Goal: Information Seeking & Learning: Learn about a topic

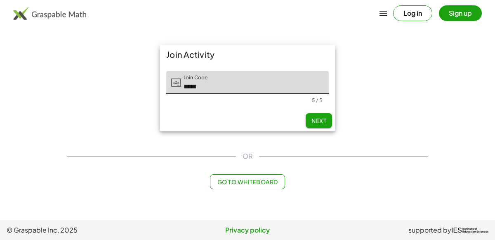
click at [317, 126] on button "Next" at bounding box center [318, 120] width 26 height 15
type input "*****"
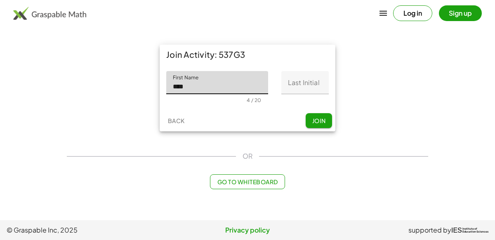
type input "****"
click at [327, 77] on input "Last Initial" at bounding box center [304, 82] width 47 height 23
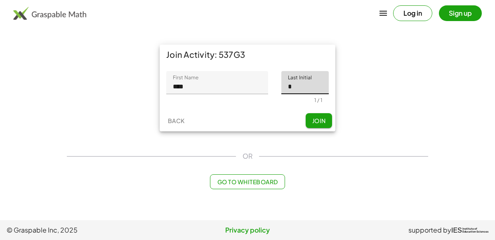
type input "*"
click at [326, 120] on button "Join" at bounding box center [318, 120] width 26 height 15
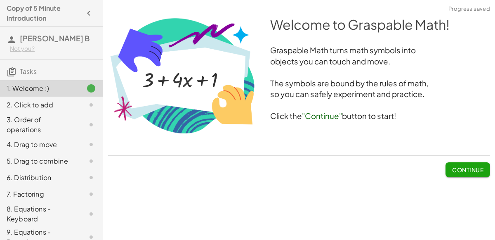
click at [450, 170] on button "Continue" at bounding box center [467, 169] width 45 height 15
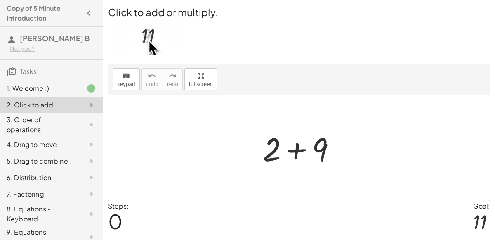
click at [294, 151] on div at bounding box center [302, 148] width 88 height 42
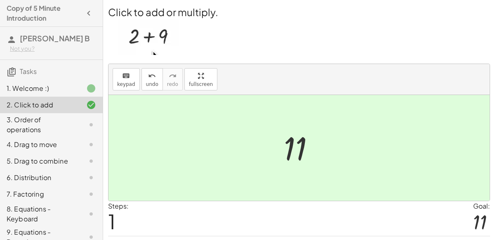
scroll to position [21, 0]
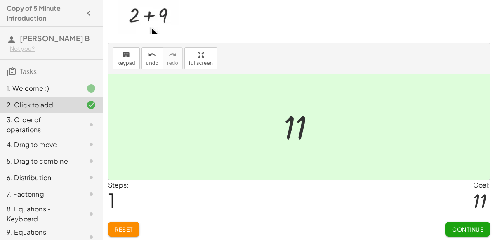
click at [457, 221] on button "Continue" at bounding box center [467, 228] width 45 height 15
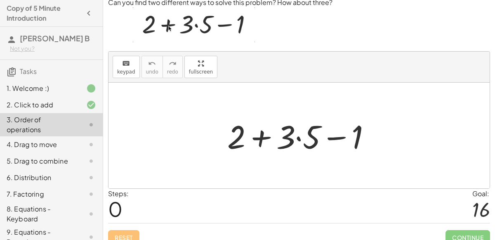
click at [303, 138] on div at bounding box center [302, 135] width 158 height 42
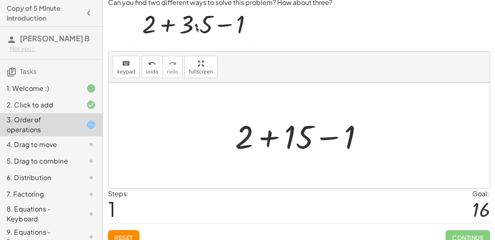
click at [264, 138] on div at bounding box center [302, 135] width 143 height 42
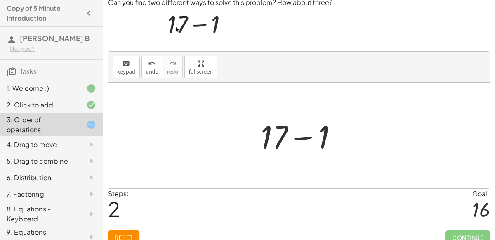
click at [309, 138] on div at bounding box center [302, 135] width 92 height 42
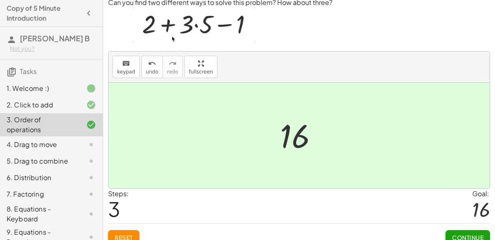
click at [476, 235] on span "Continue" at bounding box center [467, 236] width 31 height 7
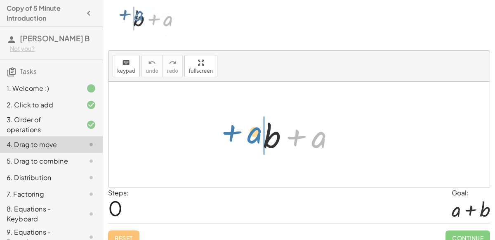
drag, startPoint x: 319, startPoint y: 141, endPoint x: 252, endPoint y: 137, distance: 67.3
click at [252, 137] on div "+ a + b + a" at bounding box center [299, 134] width 96 height 47
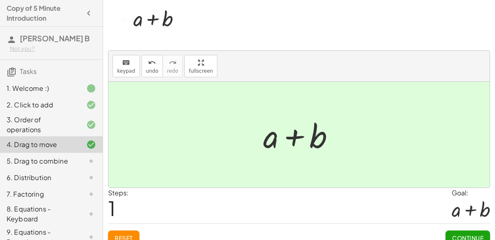
click at [472, 234] on span "Continue" at bounding box center [467, 237] width 31 height 7
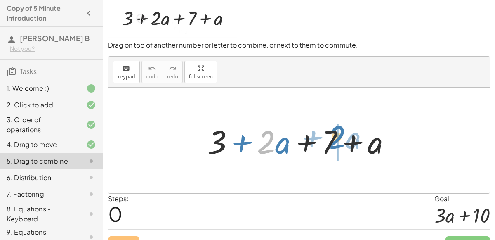
drag, startPoint x: 274, startPoint y: 142, endPoint x: 343, endPoint y: 137, distance: 69.8
click at [343, 137] on div at bounding box center [302, 140] width 198 height 42
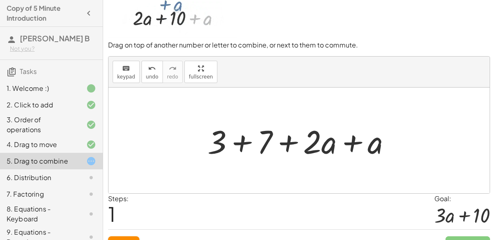
click at [254, 141] on div at bounding box center [302, 140] width 198 height 42
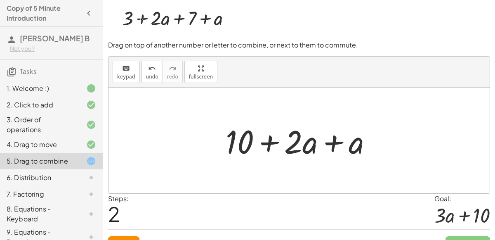
click at [296, 141] on div at bounding box center [301, 140] width 161 height 42
click at [333, 145] on div at bounding box center [301, 140] width 161 height 42
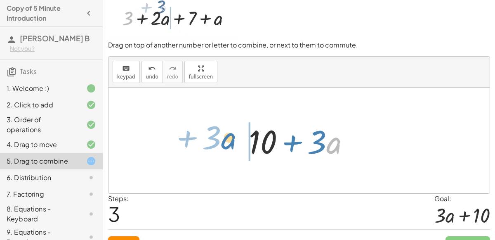
drag, startPoint x: 333, startPoint y: 145, endPoint x: 228, endPoint y: 141, distance: 104.8
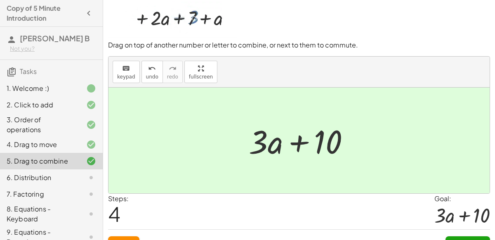
click at [472, 233] on div "Continue" at bounding box center [467, 239] width 45 height 21
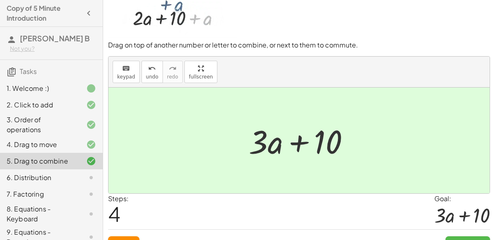
click at [472, 236] on button "Continue" at bounding box center [467, 243] width 45 height 15
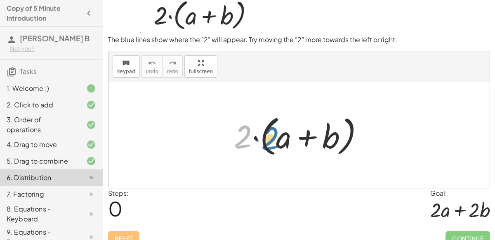
drag, startPoint x: 242, startPoint y: 133, endPoint x: 273, endPoint y: 136, distance: 31.8
click at [273, 136] on div at bounding box center [302, 134] width 145 height 47
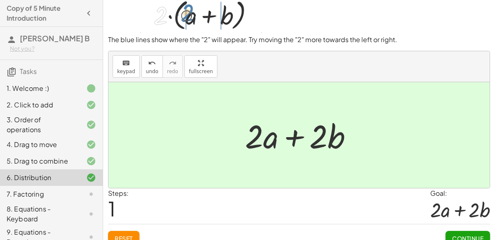
click at [474, 232] on button "Continue" at bounding box center [467, 237] width 45 height 15
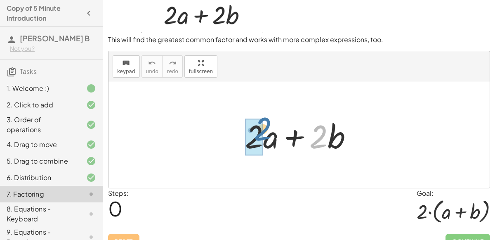
drag, startPoint x: 321, startPoint y: 139, endPoint x: 259, endPoint y: 134, distance: 61.6
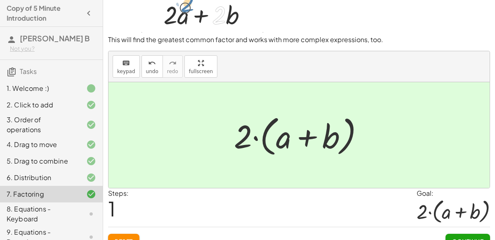
click at [467, 233] on button "Continue" at bounding box center [467, 240] width 45 height 15
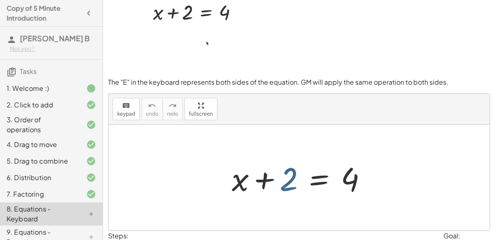
click at [284, 180] on div at bounding box center [303, 177] width 150 height 42
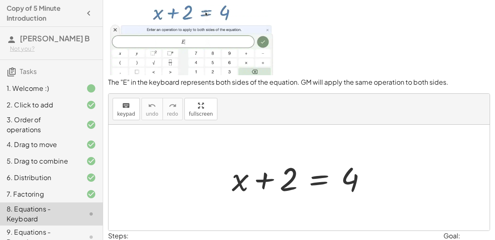
click at [236, 184] on div at bounding box center [303, 177] width 150 height 42
click at [268, 179] on div at bounding box center [303, 177] width 150 height 42
click at [320, 182] on div at bounding box center [303, 177] width 150 height 42
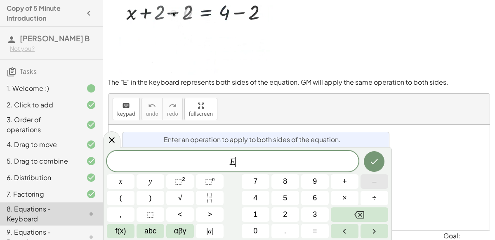
click at [364, 185] on button "–" at bounding box center [374, 181] width 28 height 14
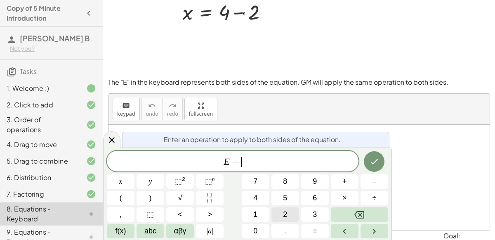
click at [280, 214] on button "2" at bounding box center [285, 214] width 28 height 14
click at [369, 162] on button "Done" at bounding box center [374, 161] width 21 height 21
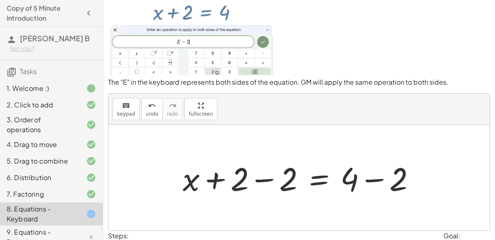
click at [315, 174] on div at bounding box center [302, 177] width 247 height 42
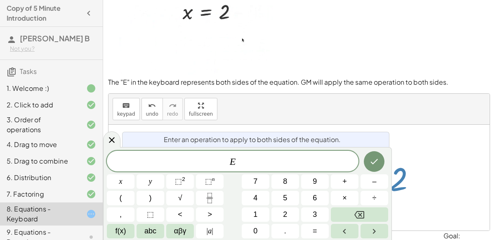
click at [435, 113] on div "keyboard keypad undo [PERSON_NAME] redo fullscreen" at bounding box center [298, 109] width 381 height 31
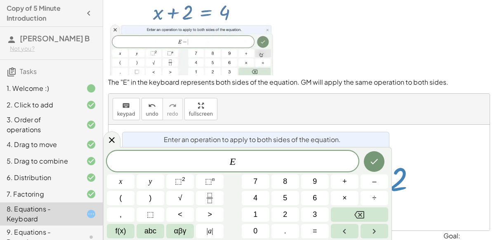
click at [435, 113] on div "keyboard keypad undo [PERSON_NAME] redo fullscreen" at bounding box center [298, 109] width 381 height 31
click at [376, 167] on button "Done" at bounding box center [374, 161] width 21 height 21
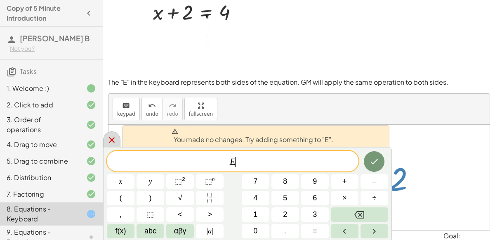
click at [115, 138] on icon at bounding box center [112, 140] width 10 height 10
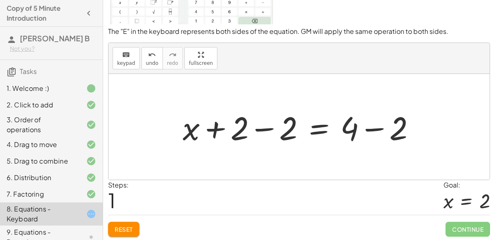
scroll to position [70, 0]
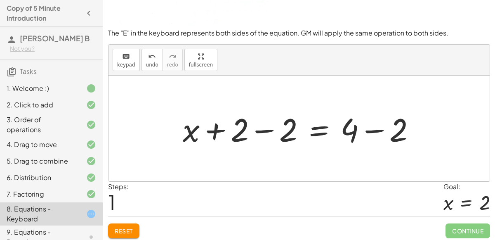
click at [130, 228] on span "Reset" at bounding box center [124, 230] width 18 height 7
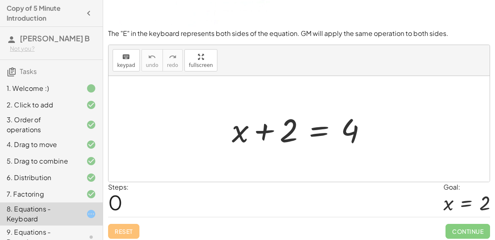
scroll to position [68, 0]
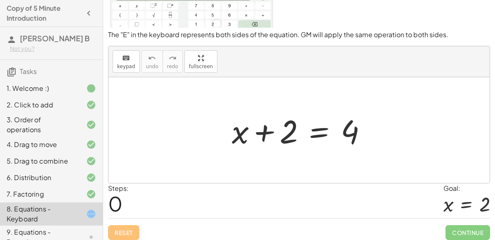
click at [315, 131] on div at bounding box center [303, 130] width 150 height 42
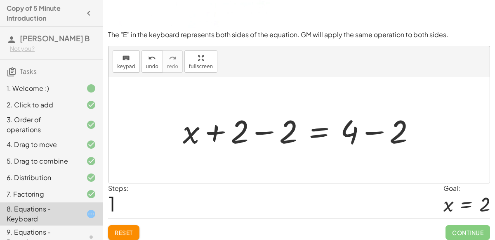
click at [260, 128] on div at bounding box center [302, 130] width 247 height 42
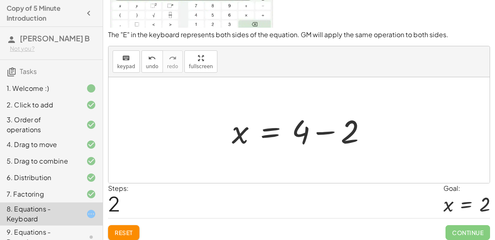
click at [323, 133] on div at bounding box center [303, 130] width 150 height 42
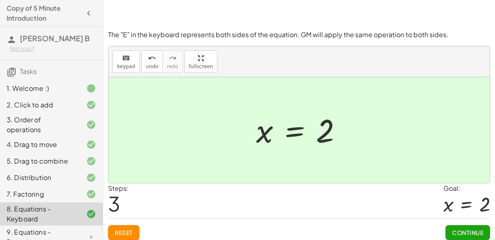
click at [445, 233] on button "Continue" at bounding box center [467, 232] width 45 height 15
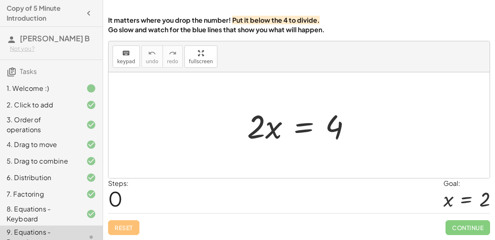
scroll to position [67, 0]
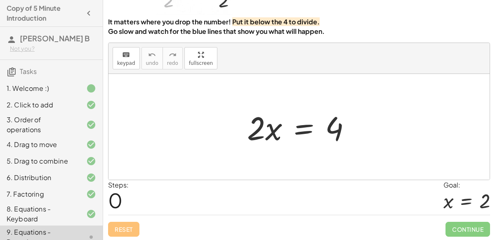
click at [455, 233] on span "Continue" at bounding box center [467, 228] width 45 height 15
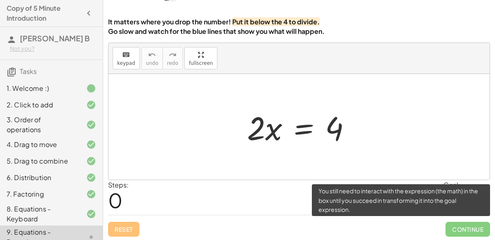
click at [452, 227] on span "Continue" at bounding box center [467, 228] width 45 height 15
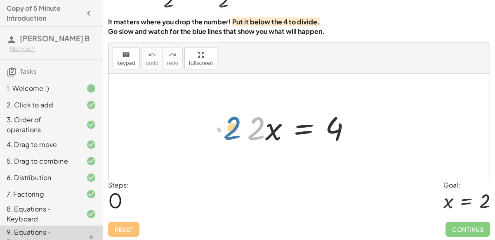
drag, startPoint x: 257, startPoint y: 129, endPoint x: 232, endPoint y: 129, distance: 25.2
click at [303, 135] on div at bounding box center [302, 127] width 119 height 42
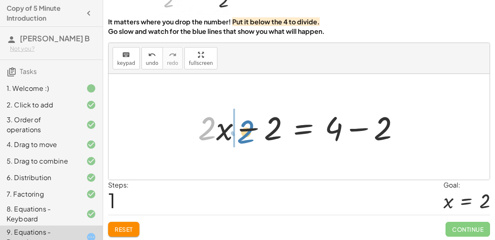
drag, startPoint x: 204, startPoint y: 130, endPoint x: 243, endPoint y: 133, distance: 39.3
click at [243, 133] on div at bounding box center [302, 127] width 216 height 42
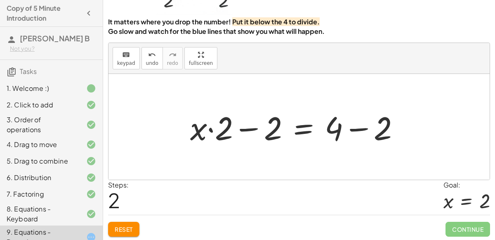
click at [246, 127] on div at bounding box center [298, 127] width 224 height 42
click at [246, 129] on div at bounding box center [298, 127] width 224 height 42
click at [207, 132] on div at bounding box center [298, 127] width 224 height 42
click at [132, 229] on span "Reset" at bounding box center [124, 228] width 18 height 7
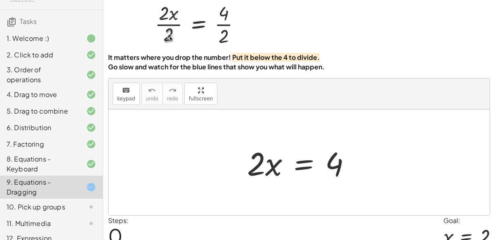
scroll to position [42, 0]
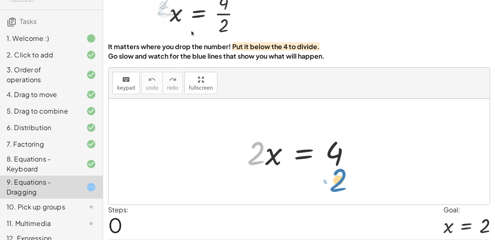
drag, startPoint x: 259, startPoint y: 146, endPoint x: 341, endPoint y: 172, distance: 86.6
click at [341, 172] on div "· 2 · 2 · x = 4" at bounding box center [299, 151] width 129 height 47
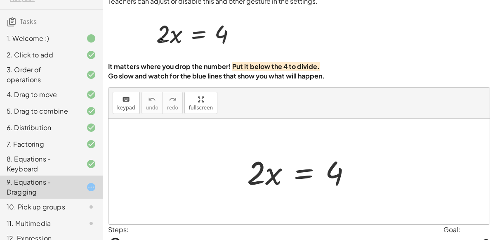
scroll to position [22, 0]
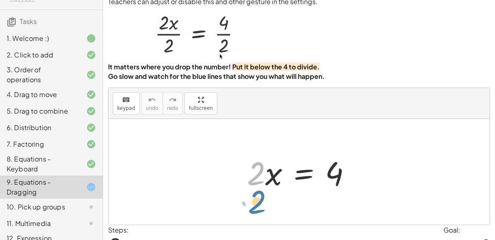
drag, startPoint x: 254, startPoint y: 171, endPoint x: 255, endPoint y: 199, distance: 28.5
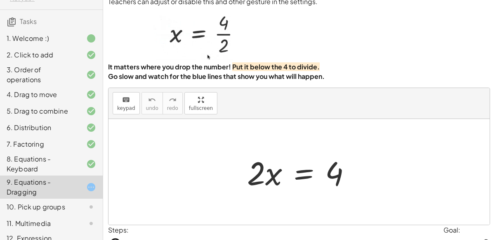
click at [299, 177] on div at bounding box center [302, 171] width 119 height 42
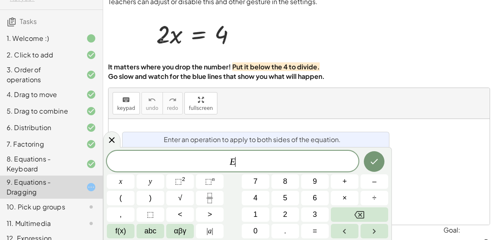
click at [299, 177] on div "E ​ x y ⬚ 2 ⬚ n 7 8 9 + – ( ) √ 4 5 6 × ÷ , ⬚ < > 1 2 3 f(x) abc αβγ | a | 0 . =" at bounding box center [247, 193] width 281 height 87
click at [369, 197] on button "÷" at bounding box center [374, 197] width 28 height 14
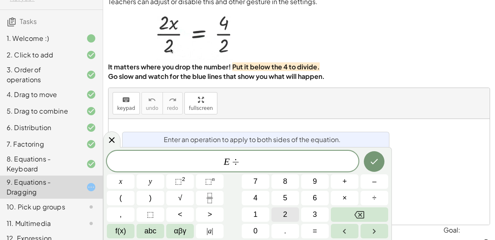
click at [294, 209] on button "2" at bounding box center [285, 214] width 28 height 14
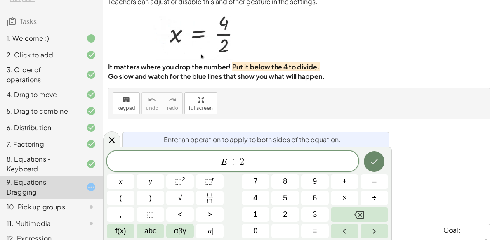
click at [381, 163] on button "Done" at bounding box center [374, 161] width 21 height 21
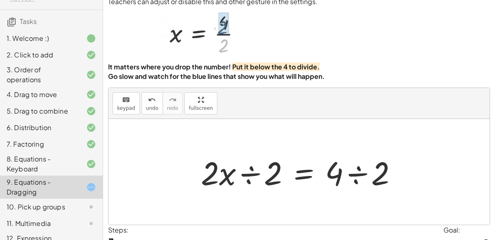
click at [253, 173] on div at bounding box center [302, 171] width 211 height 42
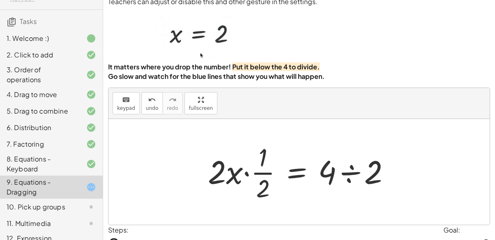
click at [352, 170] on div at bounding box center [302, 171] width 197 height 63
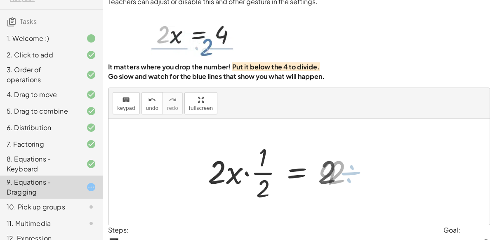
scroll to position [67, 0]
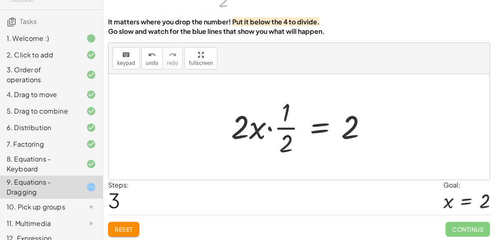
click at [134, 228] on button "Reset" at bounding box center [123, 228] width 31 height 15
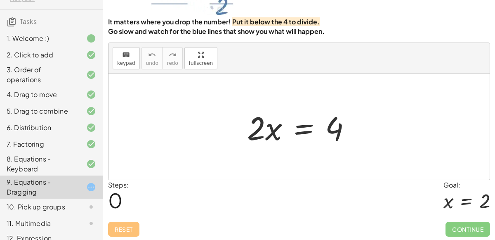
click at [303, 126] on div at bounding box center [302, 127] width 119 height 42
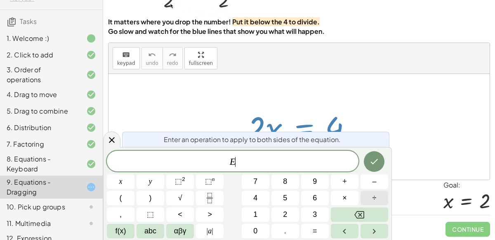
click at [368, 196] on button "÷" at bounding box center [374, 197] width 28 height 14
click at [293, 216] on button "2" at bounding box center [285, 214] width 28 height 14
click at [371, 165] on icon "Done" at bounding box center [374, 161] width 10 height 10
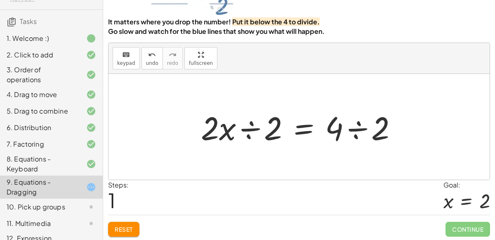
click at [256, 127] on div at bounding box center [302, 127] width 211 height 42
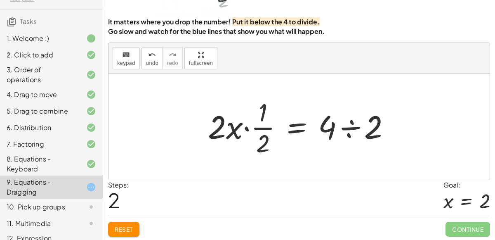
click at [258, 125] on div at bounding box center [302, 126] width 197 height 63
click at [246, 127] on div at bounding box center [302, 126] width 197 height 63
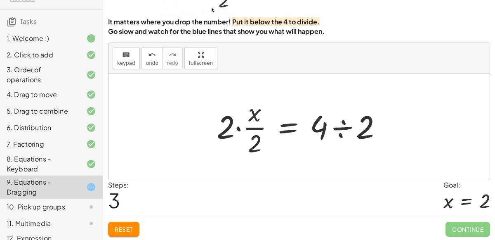
click at [240, 129] on div at bounding box center [302, 126] width 180 height 63
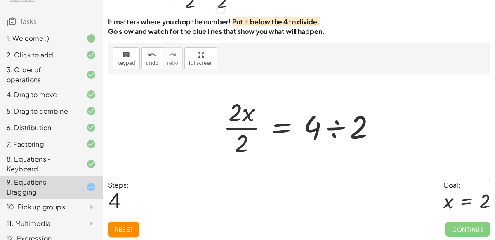
click at [113, 223] on button "Reset" at bounding box center [123, 228] width 31 height 15
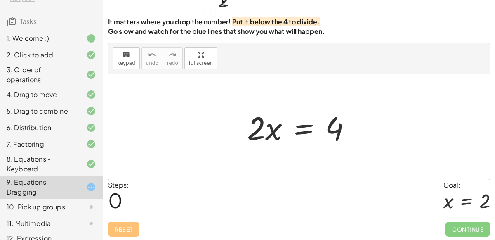
click at [305, 132] on div at bounding box center [302, 127] width 119 height 42
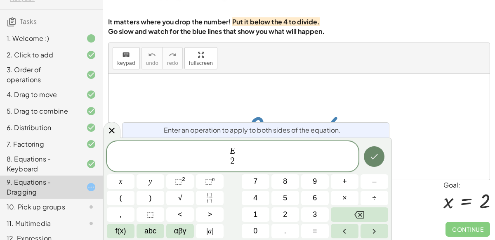
click at [376, 155] on icon "Done" at bounding box center [374, 156] width 7 height 5
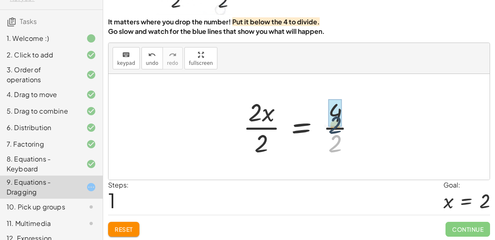
drag, startPoint x: 338, startPoint y: 138, endPoint x: 337, endPoint y: 114, distance: 23.9
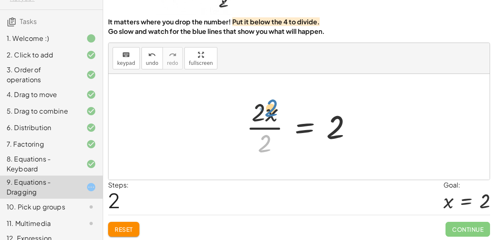
drag, startPoint x: 258, startPoint y: 141, endPoint x: 263, endPoint y: 108, distance: 32.9
click at [263, 108] on div at bounding box center [302, 126] width 121 height 63
drag, startPoint x: 267, startPoint y: 147, endPoint x: 258, endPoint y: 121, distance: 28.0
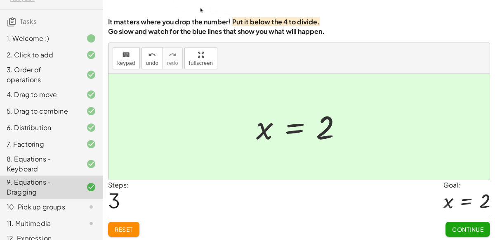
click at [454, 221] on button "Continue" at bounding box center [467, 228] width 45 height 15
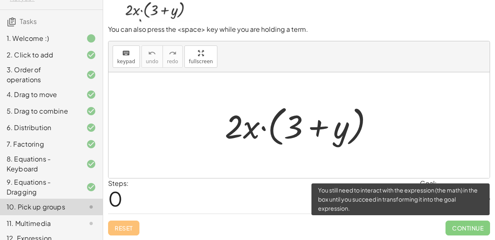
scroll to position [66, 0]
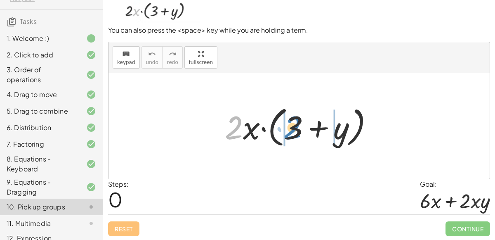
drag, startPoint x: 232, startPoint y: 129, endPoint x: 290, endPoint y: 129, distance: 58.5
click at [290, 129] on div at bounding box center [302, 125] width 163 height 47
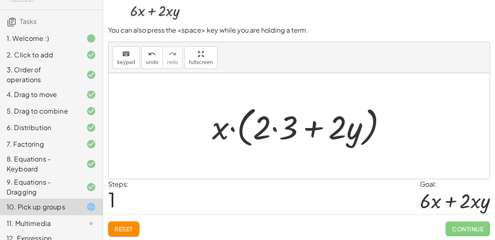
click at [273, 128] on div at bounding box center [302, 125] width 189 height 47
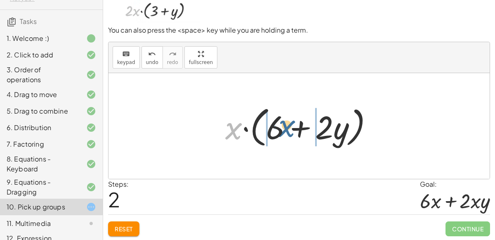
drag, startPoint x: 226, startPoint y: 132, endPoint x: 278, endPoint y: 129, distance: 52.4
click at [278, 129] on div at bounding box center [302, 125] width 163 height 47
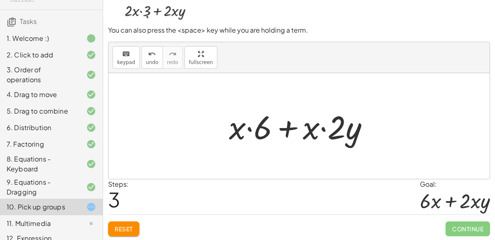
click at [248, 129] on div at bounding box center [302, 126] width 155 height 42
click at [253, 128] on div at bounding box center [302, 126] width 155 height 42
click at [113, 227] on button "Reset" at bounding box center [123, 228] width 31 height 15
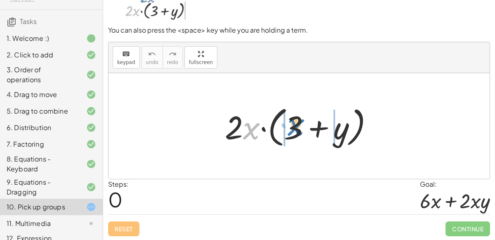
drag, startPoint x: 250, startPoint y: 123, endPoint x: 295, endPoint y: 120, distance: 44.7
click at [295, 120] on div at bounding box center [302, 125] width 163 height 47
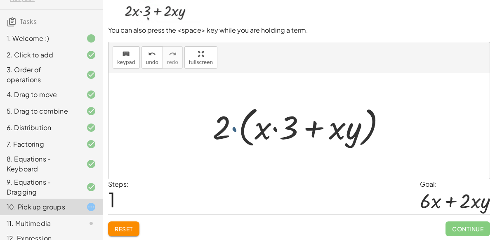
click at [233, 127] on div at bounding box center [302, 125] width 188 height 47
click at [275, 128] on div at bounding box center [302, 125] width 188 height 47
click at [130, 225] on span "Reset" at bounding box center [124, 228] width 18 height 7
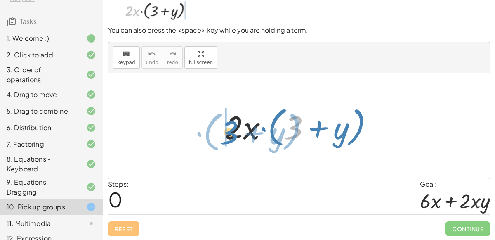
drag, startPoint x: 291, startPoint y: 124, endPoint x: 227, endPoint y: 128, distance: 64.1
click at [227, 128] on div at bounding box center [302, 125] width 163 height 47
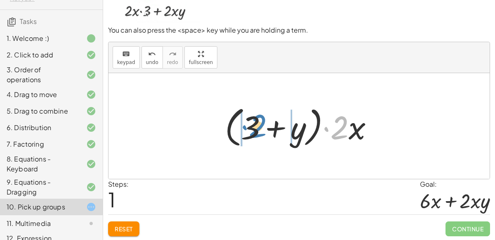
drag, startPoint x: 343, startPoint y: 124, endPoint x: 261, endPoint y: 122, distance: 81.7
click at [261, 122] on div at bounding box center [302, 125] width 163 height 47
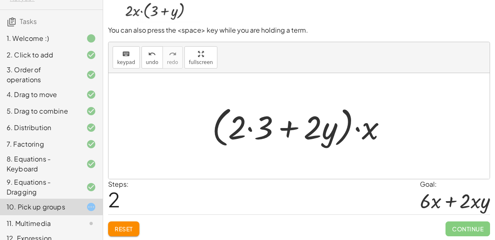
click at [249, 127] on div at bounding box center [302, 125] width 189 height 47
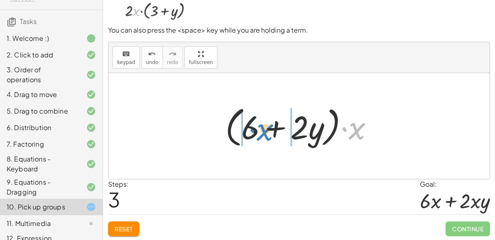
drag, startPoint x: 359, startPoint y: 131, endPoint x: 268, endPoint y: 132, distance: 90.7
click at [268, 132] on div at bounding box center [302, 125] width 163 height 47
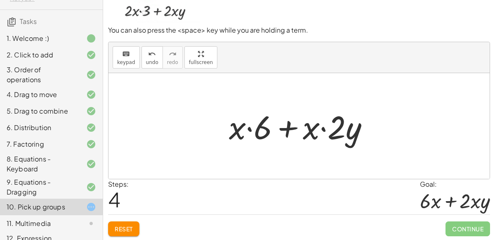
click at [128, 222] on button "Reset" at bounding box center [123, 228] width 31 height 15
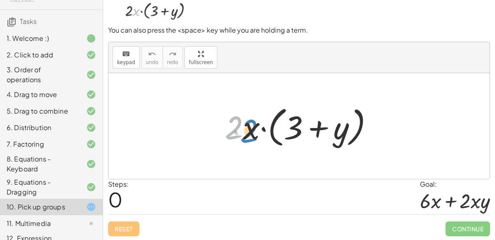
drag, startPoint x: 235, startPoint y: 129, endPoint x: 249, endPoint y: 132, distance: 14.6
click at [249, 132] on div at bounding box center [302, 125] width 163 height 47
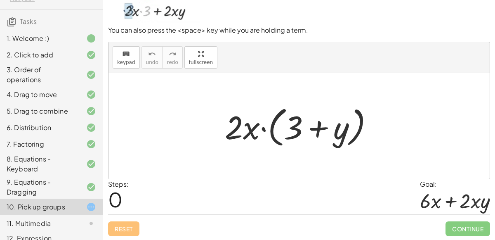
click at [251, 131] on div at bounding box center [302, 125] width 163 height 47
drag, startPoint x: 250, startPoint y: 131, endPoint x: 252, endPoint y: 84, distance: 47.5
drag, startPoint x: 254, startPoint y: 129, endPoint x: 264, endPoint y: 12, distance: 117.9
click at [0, 0] on div "To pick up several terms, drag far up (or far down). You can also press the <sp…" at bounding box center [0, 0] width 0 height 0
drag, startPoint x: 249, startPoint y: 129, endPoint x: 251, endPoint y: 37, distance: 91.5
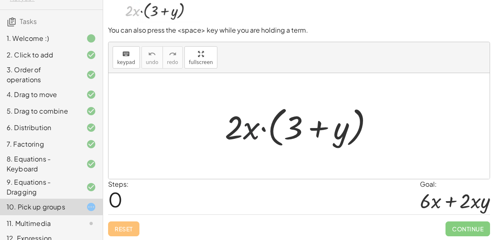
click at [0, 0] on div "To pick up several terms, drag far up (or far down). You can also press the <sp…" at bounding box center [0, 0] width 0 height 0
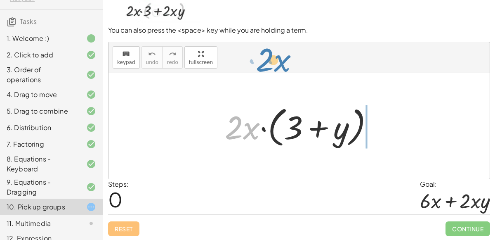
drag, startPoint x: 250, startPoint y: 129, endPoint x: 281, endPoint y: 61, distance: 74.0
click at [281, 61] on div "keyboard keypad undo undo redo redo fullscreen · x · 2 · 2 · x · ( + 3 + y ) ×" at bounding box center [298, 110] width 381 height 136
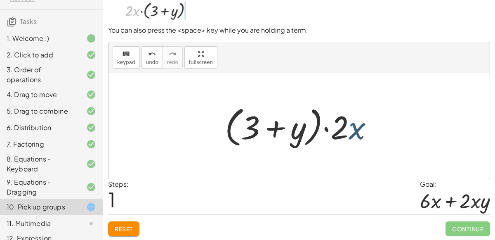
click at [348, 129] on div at bounding box center [302, 125] width 163 height 47
drag, startPoint x: 341, startPoint y: 127, endPoint x: 349, endPoint y: 128, distance: 7.9
click at [349, 128] on div at bounding box center [302, 125] width 163 height 47
click at [327, 128] on div at bounding box center [302, 125] width 163 height 47
click at [409, 105] on div at bounding box center [298, 126] width 381 height 106
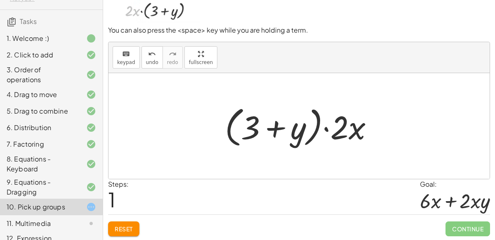
click at [133, 221] on button "Reset" at bounding box center [123, 228] width 31 height 15
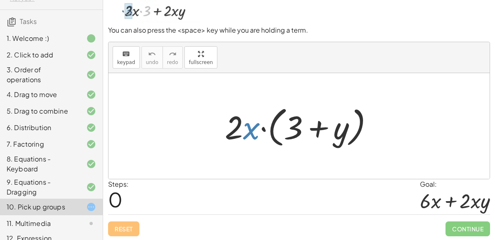
click at [250, 127] on div at bounding box center [302, 125] width 163 height 47
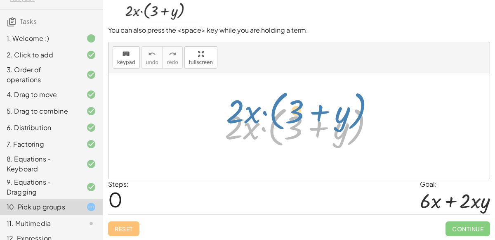
drag, startPoint x: 238, startPoint y: 125, endPoint x: 239, endPoint y: 109, distance: 16.1
click at [239, 109] on div at bounding box center [302, 125] width 163 height 47
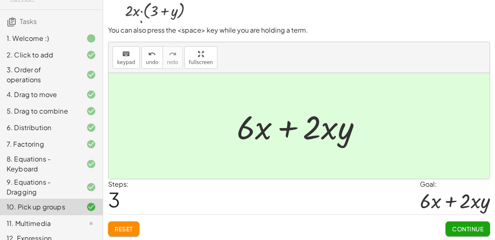
click at [454, 226] on span "Continue" at bounding box center [467, 228] width 31 height 7
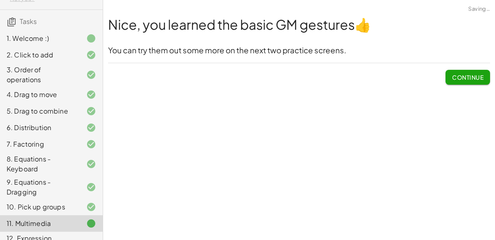
scroll to position [0, 0]
click at [468, 77] on span "Continue" at bounding box center [467, 76] width 31 height 7
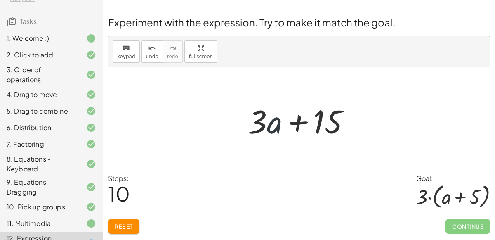
click at [274, 122] on div at bounding box center [302, 120] width 117 height 42
click at [296, 124] on div at bounding box center [302, 120] width 117 height 42
click at [265, 138] on div at bounding box center [302, 120] width 117 height 42
click at [264, 122] on div at bounding box center [302, 120] width 117 height 42
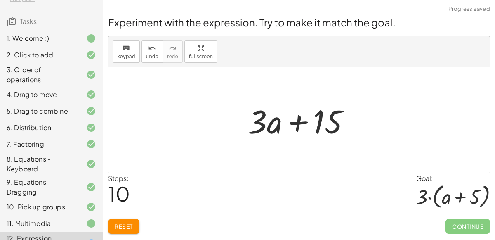
click at [264, 122] on div at bounding box center [302, 120] width 117 height 42
click at [259, 124] on div at bounding box center [302, 120] width 117 height 42
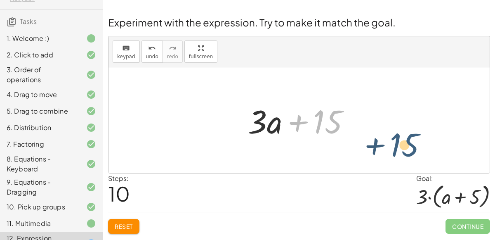
drag, startPoint x: 325, startPoint y: 120, endPoint x: 405, endPoint y: 142, distance: 83.0
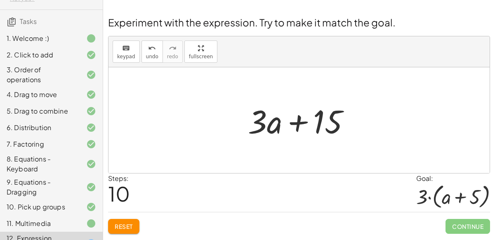
click at [310, 119] on div at bounding box center [302, 120] width 117 height 42
click at [127, 54] on span "keypad" at bounding box center [126, 57] width 18 height 6
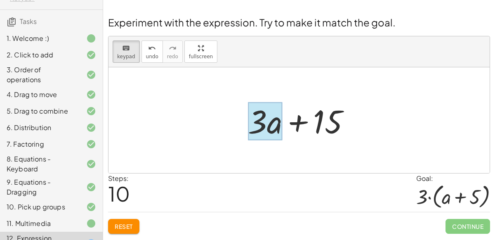
click at [267, 138] on div at bounding box center [265, 121] width 34 height 38
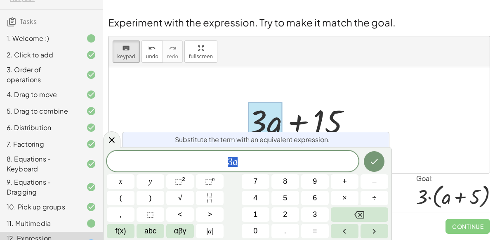
click at [252, 169] on div "3 a" at bounding box center [232, 160] width 251 height 21
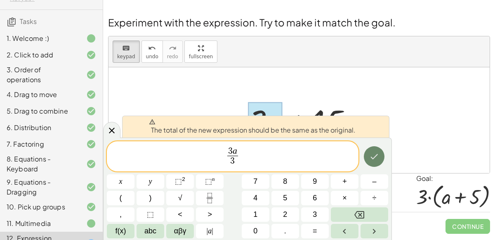
click at [369, 159] on icon "Done" at bounding box center [374, 156] width 10 height 10
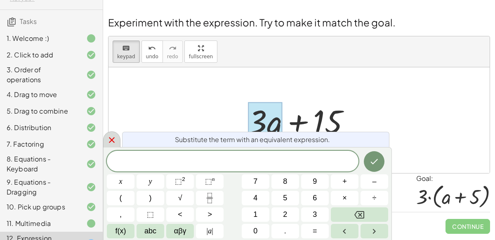
click at [112, 136] on icon at bounding box center [112, 140] width 10 height 10
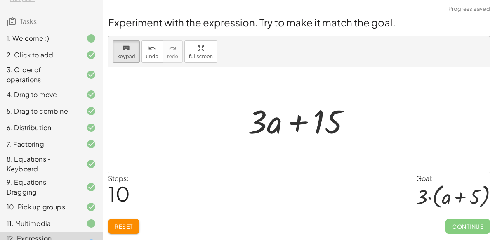
click at [129, 229] on button "Reset" at bounding box center [123, 225] width 31 height 15
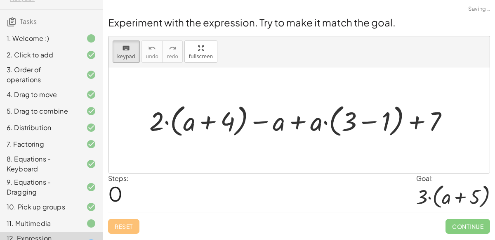
scroll to position [100, 0]
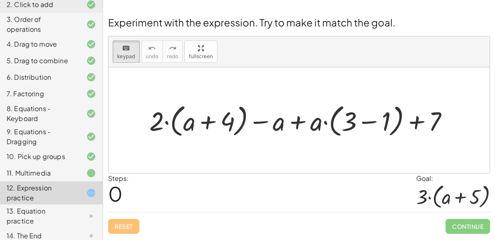
click at [229, 123] on div at bounding box center [302, 120] width 314 height 39
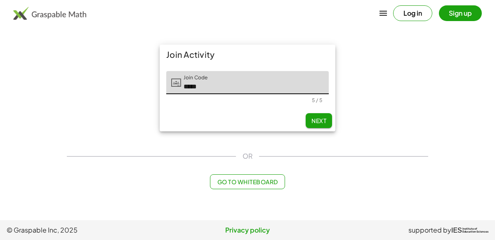
type input "*****"
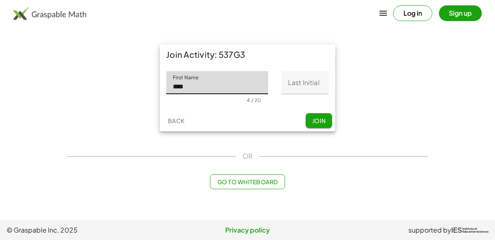
type input "****"
click at [313, 81] on input "Last Initial" at bounding box center [304, 82] width 47 height 23
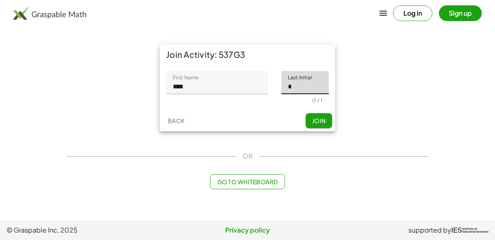
type input "*"
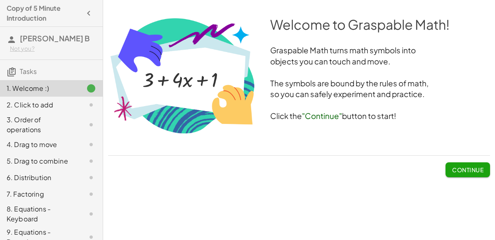
click at [479, 166] on span "Continue" at bounding box center [467, 169] width 31 height 7
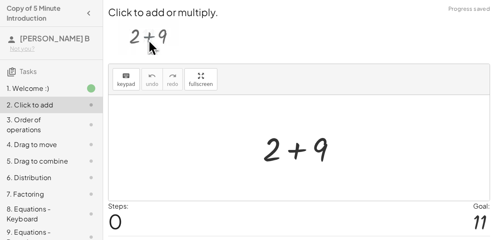
click at [298, 149] on div at bounding box center [302, 148] width 88 height 42
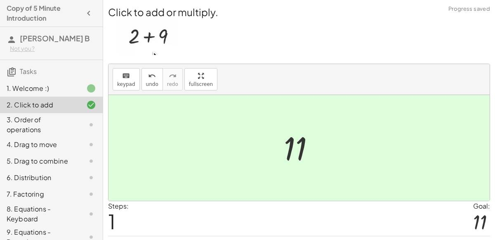
click at [70, 123] on div "3. Order of operations" at bounding box center [40, 125] width 66 height 20
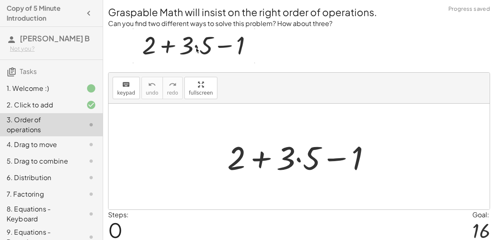
click at [300, 159] on div at bounding box center [302, 156] width 158 height 42
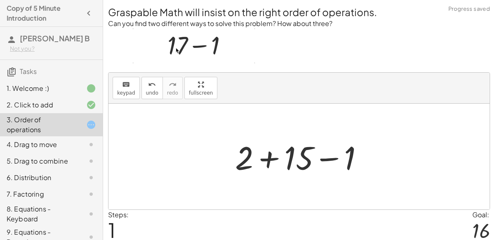
click at [324, 157] on div at bounding box center [302, 156] width 143 height 42
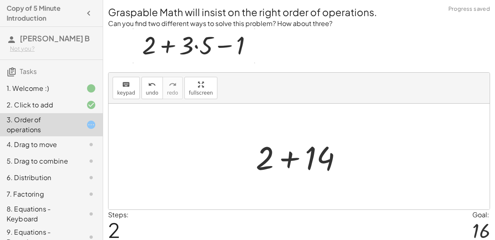
click at [286, 159] on div at bounding box center [301, 156] width 101 height 42
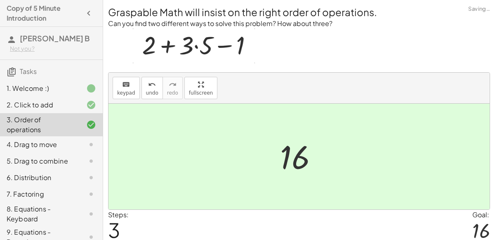
scroll to position [29, 0]
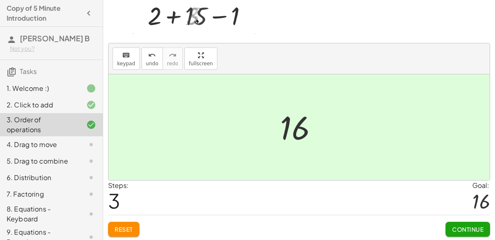
click at [475, 221] on button "Continue" at bounding box center [467, 228] width 45 height 15
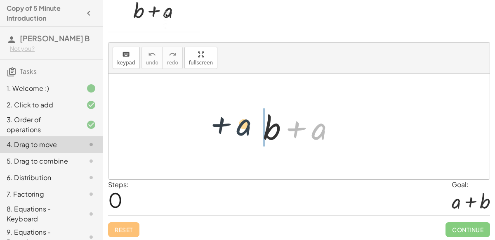
drag, startPoint x: 319, startPoint y: 130, endPoint x: 243, endPoint y: 126, distance: 76.0
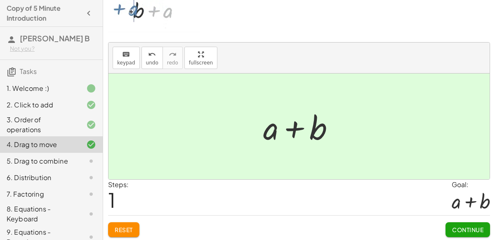
click at [469, 228] on span "Continue" at bounding box center [467, 228] width 31 height 7
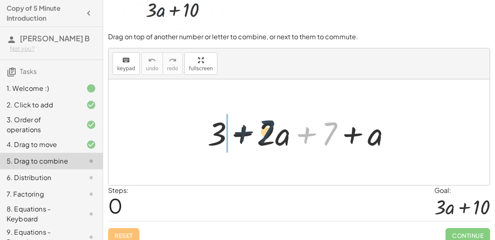
drag, startPoint x: 328, startPoint y: 133, endPoint x: 256, endPoint y: 133, distance: 71.3
click at [256, 133] on div at bounding box center [302, 132] width 198 height 42
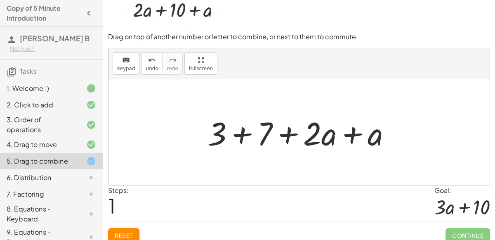
click at [246, 133] on div at bounding box center [302, 132] width 198 height 42
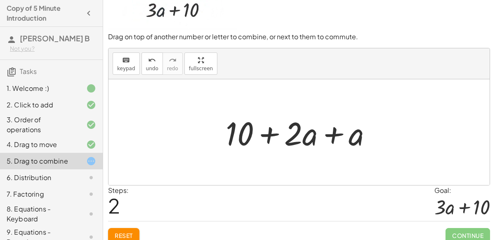
click at [334, 133] on div at bounding box center [301, 132] width 161 height 42
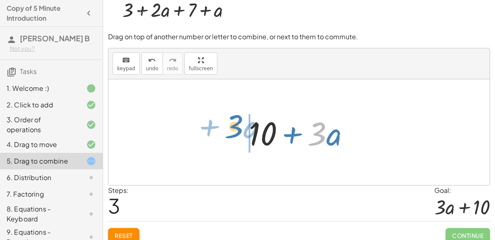
drag, startPoint x: 322, startPoint y: 135, endPoint x: 238, endPoint y: 128, distance: 83.6
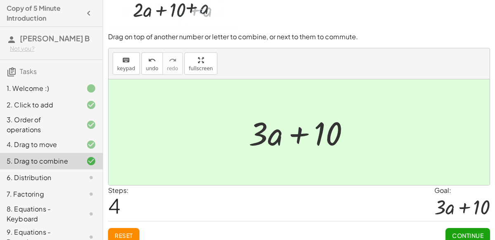
click at [460, 235] on span "Continue" at bounding box center [467, 234] width 31 height 7
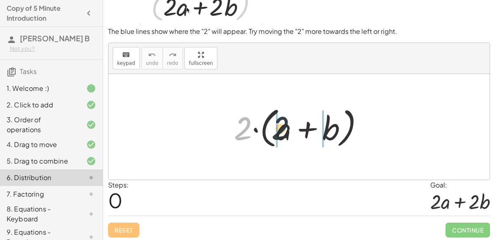
drag, startPoint x: 246, startPoint y: 128, endPoint x: 288, endPoint y: 127, distance: 42.1
click at [288, 127] on div at bounding box center [302, 126] width 145 height 47
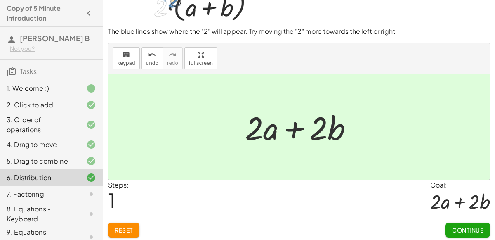
click at [461, 226] on span "Continue" at bounding box center [467, 229] width 31 height 7
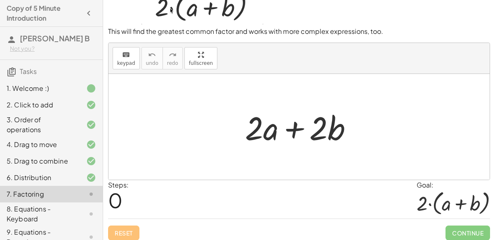
click at [118, 230] on div "Reset Continue" at bounding box center [299, 229] width 382 height 22
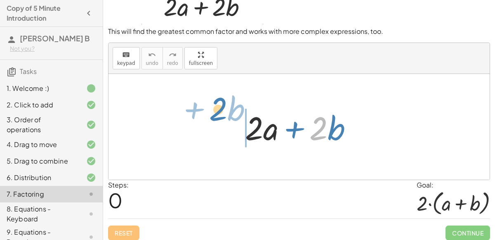
drag, startPoint x: 312, startPoint y: 127, endPoint x: 212, endPoint y: 108, distance: 101.9
click at [212, 108] on div "· 2 + · b + · 2 · a + · 2 · b" at bounding box center [298, 127] width 381 height 106
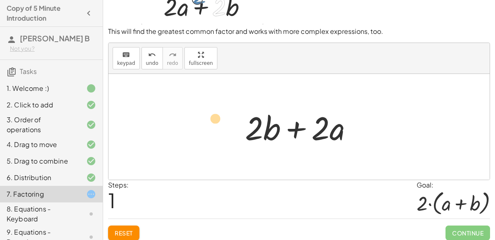
drag, startPoint x: 251, startPoint y: 119, endPoint x: 214, endPoint y: 109, distance: 38.8
click at [214, 109] on div "+ · 2 · a + · 2 · b · 2 + · 2 · a + · 2 · b" at bounding box center [298, 127] width 381 height 106
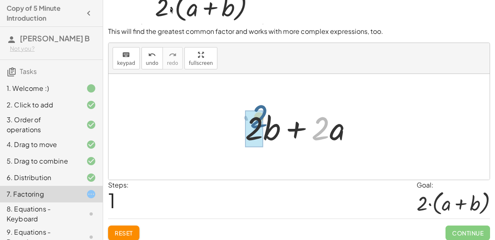
drag, startPoint x: 319, startPoint y: 122, endPoint x: 256, endPoint y: 110, distance: 64.5
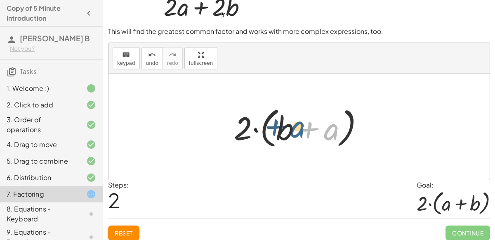
drag, startPoint x: 325, startPoint y: 127, endPoint x: 287, endPoint y: 124, distance: 38.0
click at [287, 124] on div at bounding box center [302, 126] width 145 height 47
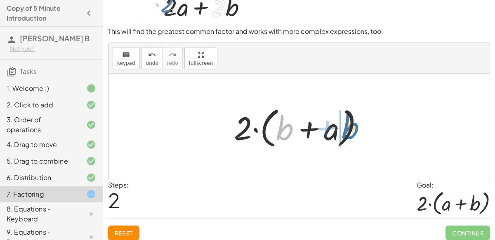
drag, startPoint x: 279, startPoint y: 132, endPoint x: 344, endPoint y: 130, distance: 65.1
click at [344, 130] on div at bounding box center [302, 126] width 145 height 47
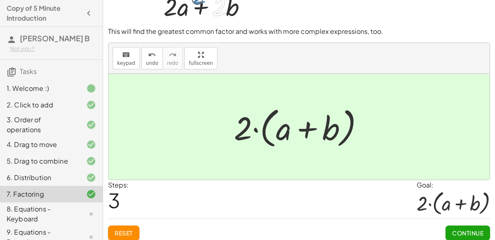
click at [457, 233] on span "Continue" at bounding box center [467, 232] width 31 height 7
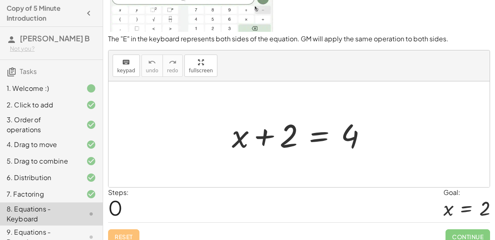
scroll to position [64, 0]
click at [310, 132] on div at bounding box center [303, 134] width 150 height 42
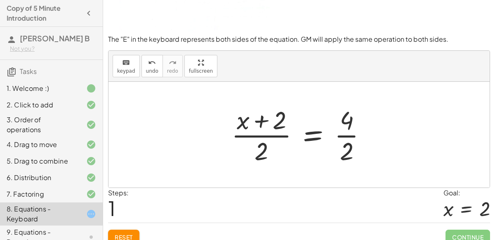
click at [265, 145] on div at bounding box center [302, 134] width 150 height 63
click at [280, 123] on div at bounding box center [302, 134] width 150 height 63
click at [279, 123] on div at bounding box center [302, 134] width 150 height 63
click at [346, 134] on div at bounding box center [302, 134] width 150 height 63
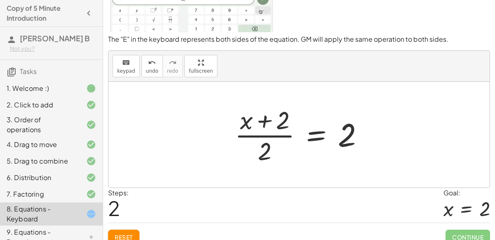
click at [262, 135] on div at bounding box center [302, 134] width 144 height 63
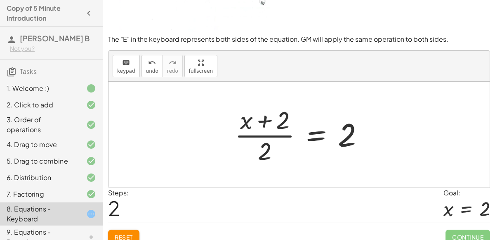
click at [262, 135] on div at bounding box center [302, 134] width 144 height 63
drag, startPoint x: 287, startPoint y: 116, endPoint x: 240, endPoint y: 113, distance: 46.3
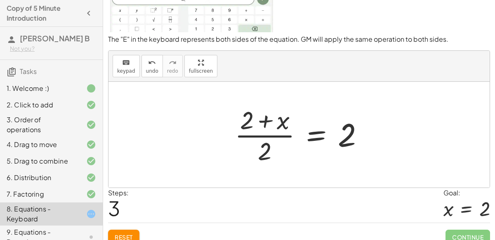
click at [289, 136] on div at bounding box center [302, 134] width 144 height 63
click at [120, 237] on span "Reset" at bounding box center [124, 236] width 18 height 7
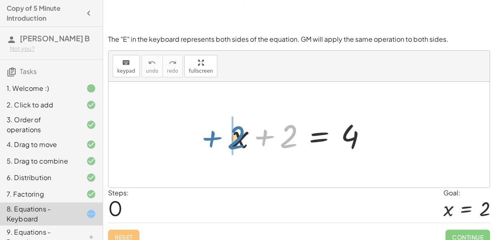
drag, startPoint x: 291, startPoint y: 136, endPoint x: 239, endPoint y: 137, distance: 52.4
click at [239, 137] on div at bounding box center [303, 134] width 150 height 42
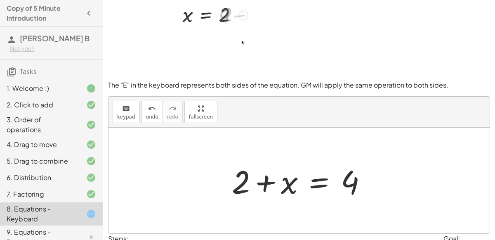
scroll to position [16, 0]
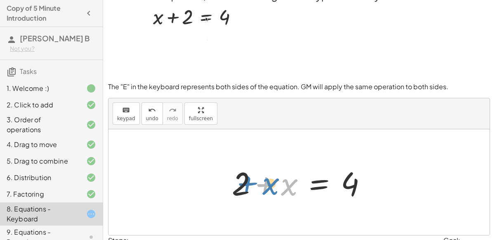
drag, startPoint x: 250, startPoint y: 188, endPoint x: 231, endPoint y: 187, distance: 19.0
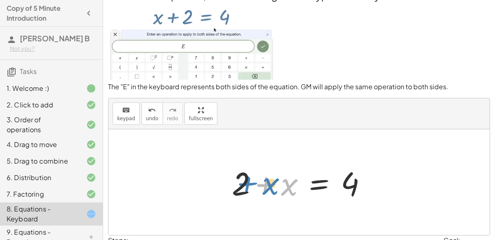
click at [231, 187] on div at bounding box center [303, 182] width 150 height 42
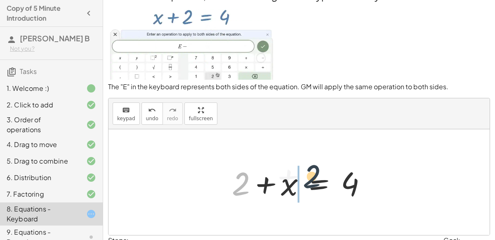
drag, startPoint x: 242, startPoint y: 179, endPoint x: 315, endPoint y: 172, distance: 72.9
click at [315, 172] on div at bounding box center [303, 182] width 150 height 42
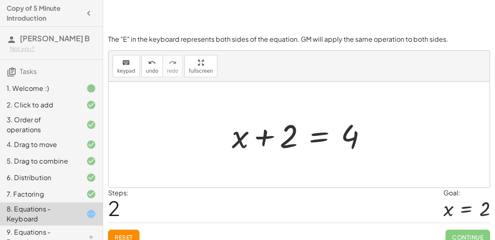
scroll to position [72, 0]
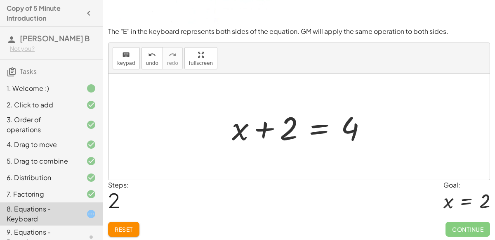
click at [316, 131] on div at bounding box center [303, 127] width 150 height 42
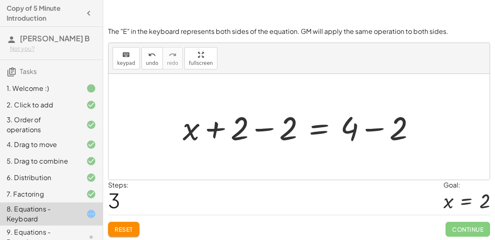
click at [266, 126] on div at bounding box center [302, 127] width 247 height 42
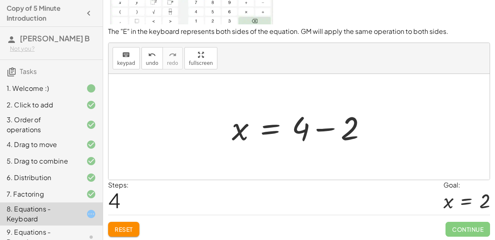
click at [328, 125] on div at bounding box center [303, 127] width 150 height 42
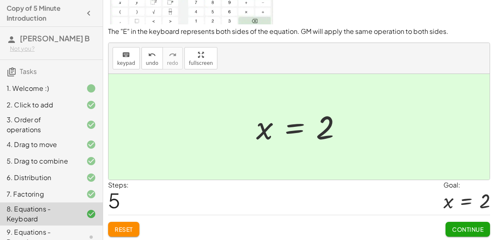
click at [471, 223] on button "Continue" at bounding box center [467, 228] width 45 height 15
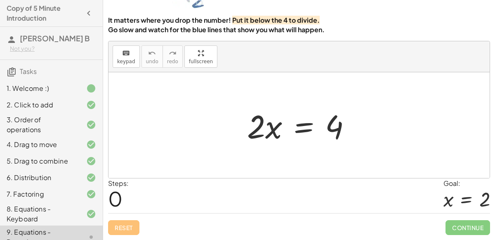
scroll to position [67, 0]
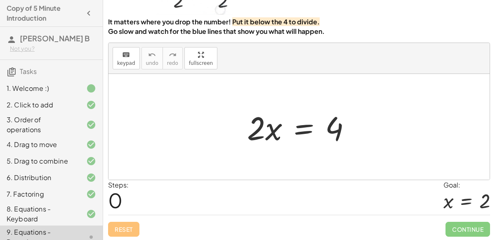
click at [302, 132] on div at bounding box center [302, 127] width 119 height 42
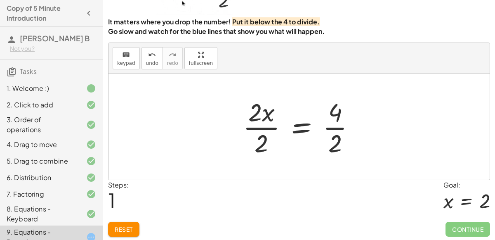
click at [264, 127] on div at bounding box center [302, 126] width 127 height 63
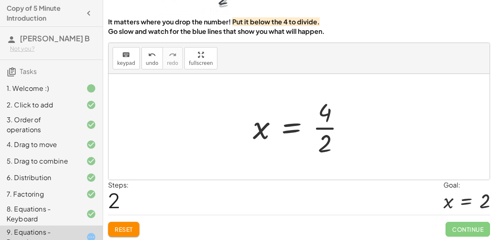
click at [321, 127] on div at bounding box center [302, 126] width 107 height 63
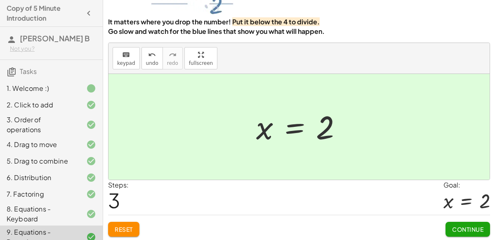
click at [479, 229] on span "Continue" at bounding box center [467, 228] width 31 height 7
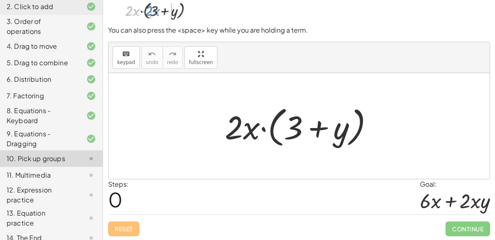
scroll to position [96, 0]
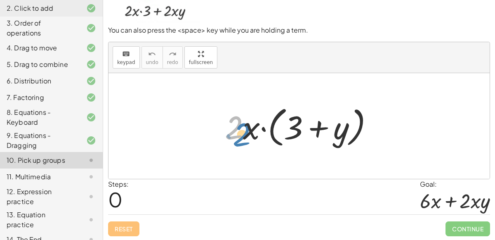
drag, startPoint x: 235, startPoint y: 130, endPoint x: 241, endPoint y: 137, distance: 9.0
click at [241, 137] on div at bounding box center [302, 125] width 163 height 47
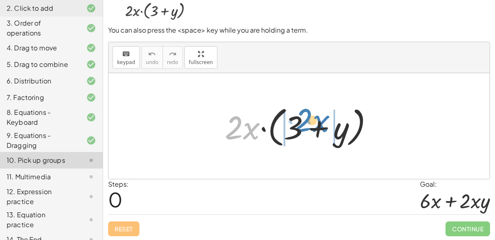
drag, startPoint x: 249, startPoint y: 133, endPoint x: 318, endPoint y: 125, distance: 70.1
click at [318, 125] on div at bounding box center [302, 125] width 163 height 47
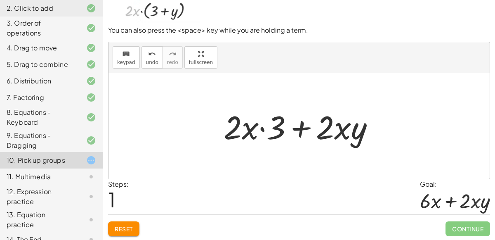
click at [261, 128] on div at bounding box center [302, 126] width 166 height 42
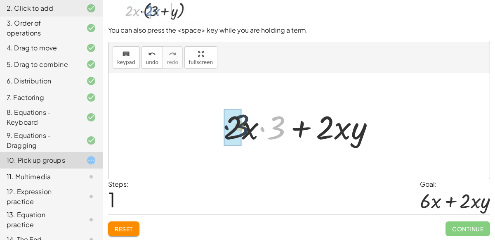
drag, startPoint x: 279, startPoint y: 126, endPoint x: 242, endPoint y: 124, distance: 37.2
click at [242, 124] on div at bounding box center [302, 126] width 166 height 42
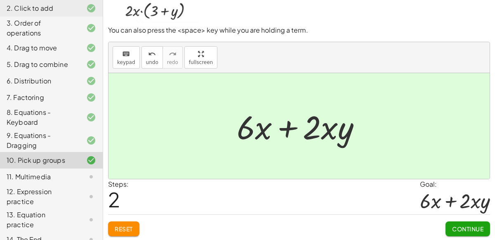
click at [467, 231] on button "Continue" at bounding box center [467, 228] width 45 height 15
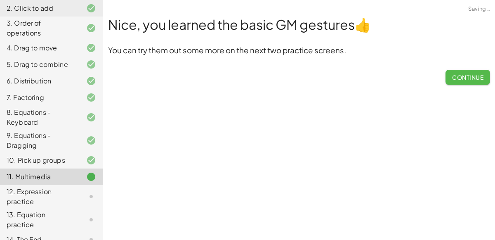
click at [475, 73] on span "Continue" at bounding box center [467, 76] width 31 height 7
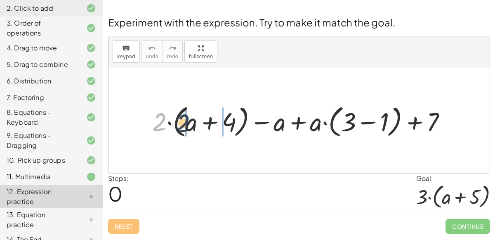
drag, startPoint x: 160, startPoint y: 120, endPoint x: 185, endPoint y: 122, distance: 24.4
click at [185, 122] on div at bounding box center [302, 120] width 309 height 38
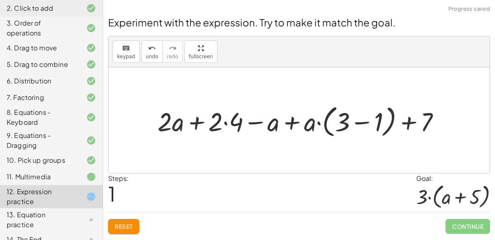
click at [225, 122] on div at bounding box center [301, 120] width 297 height 38
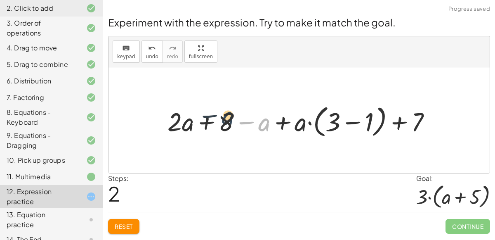
drag, startPoint x: 262, startPoint y: 123, endPoint x: 222, endPoint y: 119, distance: 40.6
click at [222, 119] on div at bounding box center [302, 120] width 278 height 38
click at [207, 122] on div at bounding box center [302, 120] width 278 height 38
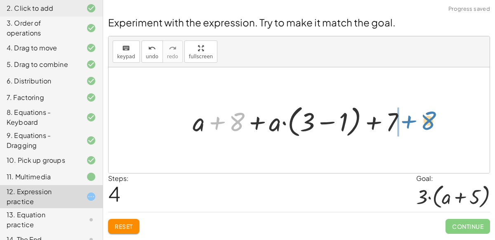
drag, startPoint x: 239, startPoint y: 125, endPoint x: 427, endPoint y: 123, distance: 187.6
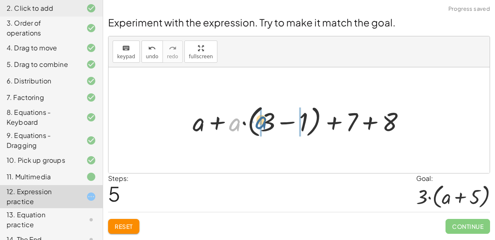
drag, startPoint x: 237, startPoint y: 127, endPoint x: 265, endPoint y: 125, distance: 28.1
click at [265, 125] on div at bounding box center [302, 120] width 228 height 38
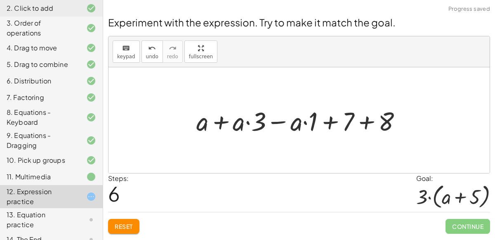
click at [275, 122] on div at bounding box center [302, 120] width 220 height 34
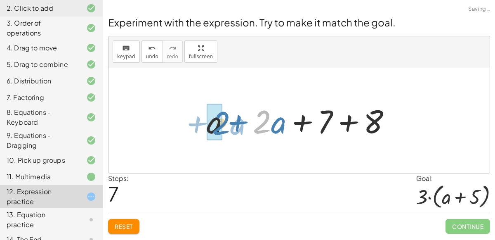
drag, startPoint x: 270, startPoint y: 124, endPoint x: 223, endPoint y: 126, distance: 47.5
click at [223, 126] on div at bounding box center [301, 120] width 199 height 42
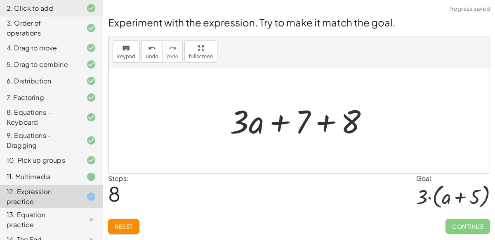
click at [325, 124] on div at bounding box center [302, 120] width 154 height 42
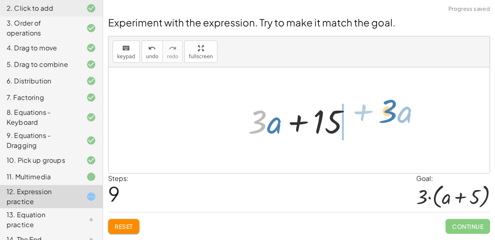
drag, startPoint x: 261, startPoint y: 118, endPoint x: 390, endPoint y: 107, distance: 129.5
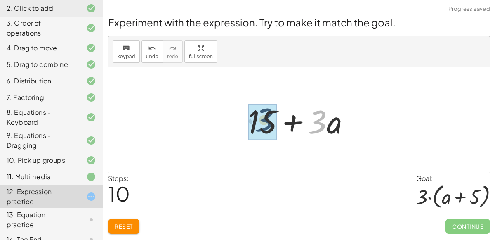
drag, startPoint x: 317, startPoint y: 117, endPoint x: 263, endPoint y: 115, distance: 53.6
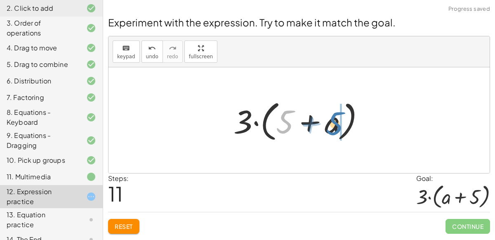
drag, startPoint x: 284, startPoint y: 126, endPoint x: 339, endPoint y: 127, distance: 54.8
click at [339, 127] on div at bounding box center [302, 119] width 146 height 47
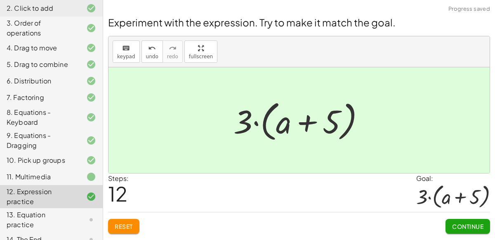
click at [461, 220] on button "Continue" at bounding box center [467, 225] width 45 height 15
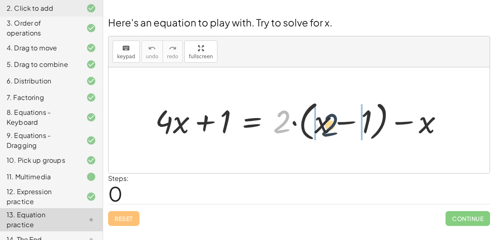
drag, startPoint x: 285, startPoint y: 119, endPoint x: 334, endPoint y: 122, distance: 48.8
click at [334, 122] on div at bounding box center [302, 120] width 303 height 47
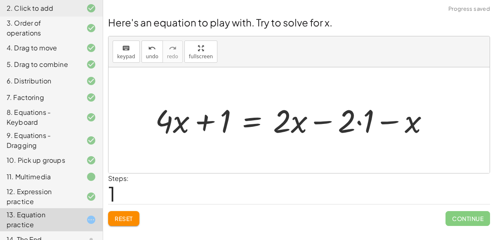
click at [358, 123] on div at bounding box center [295, 120] width 289 height 42
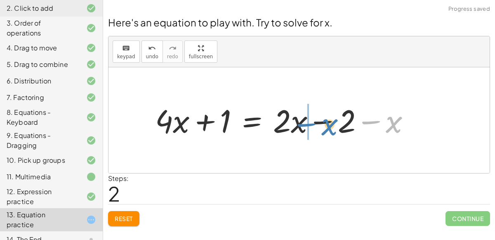
drag, startPoint x: 387, startPoint y: 123, endPoint x: 323, endPoint y: 126, distance: 64.4
click at [323, 126] on div at bounding box center [286, 120] width 270 height 42
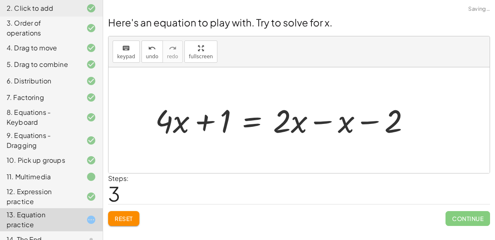
click at [320, 124] on div at bounding box center [286, 120] width 270 height 42
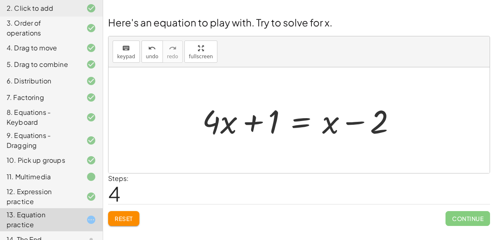
click at [298, 125] on div at bounding box center [302, 120] width 209 height 42
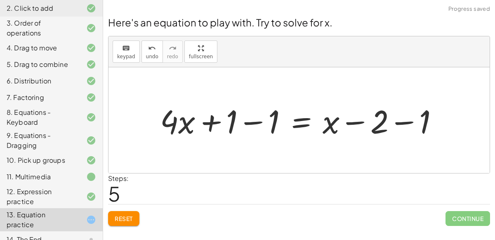
click at [398, 123] on div at bounding box center [302, 120] width 293 height 42
click at [254, 122] on div at bounding box center [281, 120] width 251 height 42
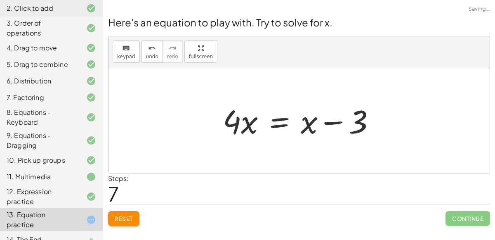
click at [334, 121] on div at bounding box center [301, 120] width 167 height 42
click at [284, 124] on div at bounding box center [301, 120] width 167 height 42
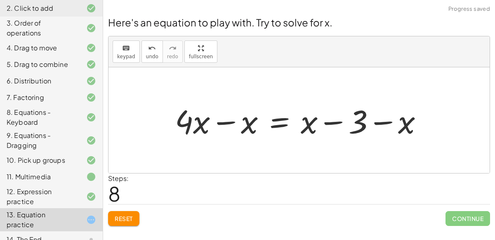
click at [378, 123] on div at bounding box center [302, 120] width 263 height 42
drag, startPoint x: 403, startPoint y: 122, endPoint x: 346, endPoint y: 123, distance: 56.9
click at [346, 123] on div at bounding box center [302, 120] width 263 height 42
click at [338, 123] on div at bounding box center [302, 120] width 263 height 42
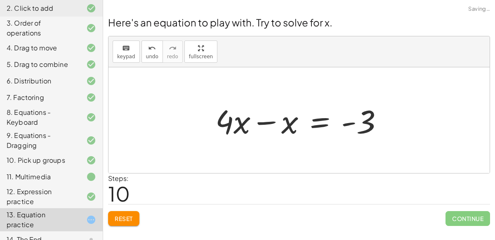
click at [272, 122] on div at bounding box center [302, 120] width 182 height 42
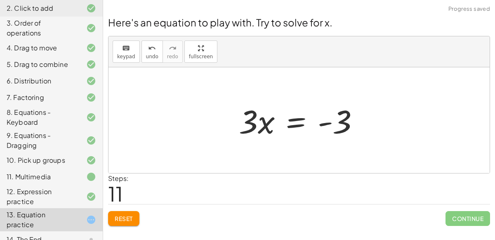
click at [300, 126] on div at bounding box center [302, 120] width 135 height 42
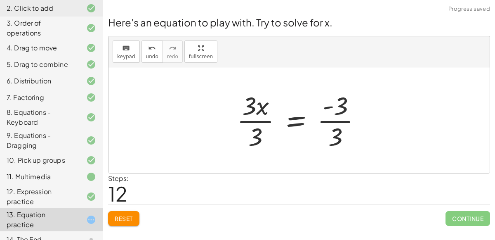
click at [329, 120] on div at bounding box center [302, 119] width 139 height 63
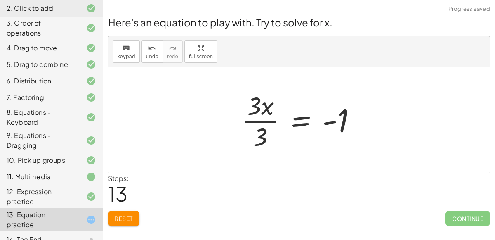
click at [273, 121] on div at bounding box center [301, 119] width 129 height 63
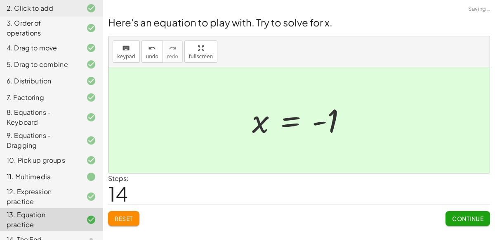
click at [452, 212] on button "Continue" at bounding box center [467, 218] width 45 height 15
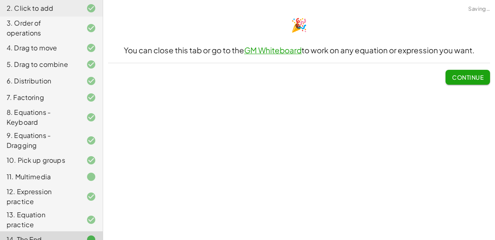
click at [475, 73] on span "Continue" at bounding box center [467, 76] width 31 height 7
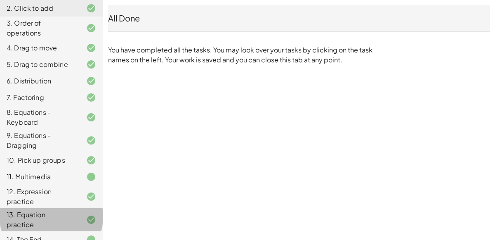
click at [0, 208] on div "13. Equation practice" at bounding box center [51, 219] width 103 height 23
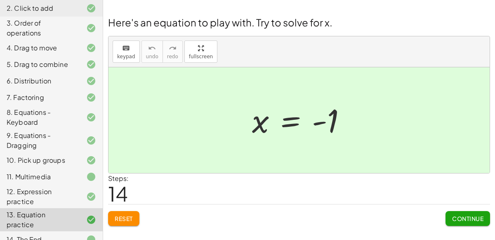
click at [455, 222] on button "Continue" at bounding box center [467, 218] width 45 height 15
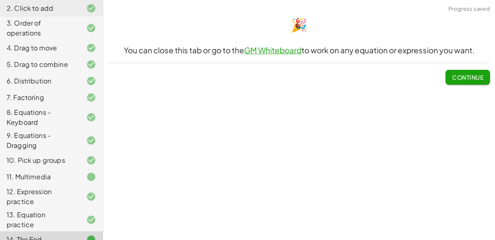
click at [469, 85] on div "🎉 You can close this tab or go to the GM Whiteboard to work on any equation or …" at bounding box center [299, 49] width 392 height 79
click at [467, 75] on span "Continue" at bounding box center [467, 76] width 31 height 7
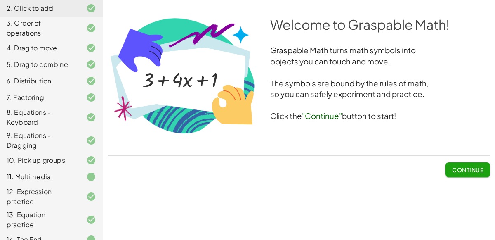
click at [452, 166] on span "Continue" at bounding box center [467, 169] width 31 height 7
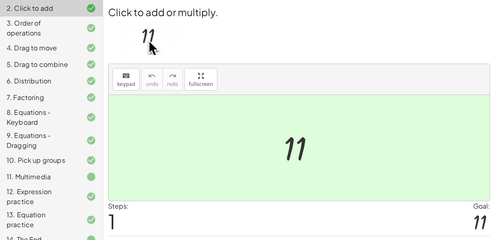
click at [296, 145] on div at bounding box center [302, 147] width 45 height 41
click at [294, 144] on div at bounding box center [302, 147] width 45 height 41
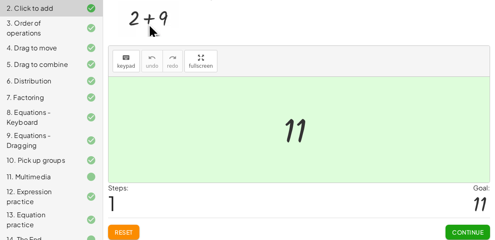
scroll to position [21, 0]
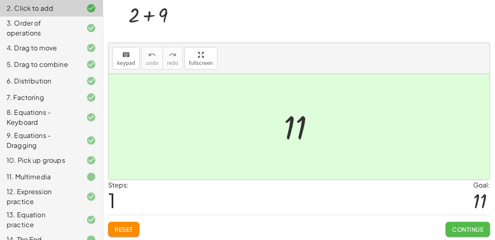
click at [453, 225] on span "Continue" at bounding box center [467, 228] width 31 height 7
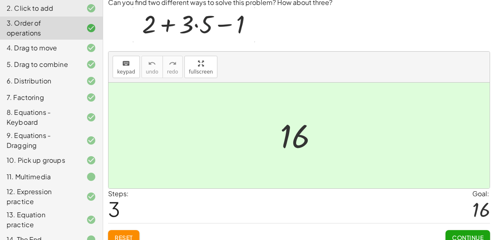
click at [457, 231] on button "Continue" at bounding box center [467, 237] width 45 height 15
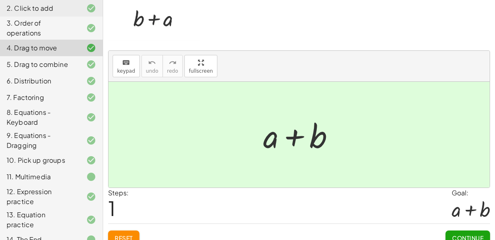
click at [457, 231] on button "Continue" at bounding box center [467, 237] width 45 height 15
click at [0, 0] on div "Continue" at bounding box center [0, 0] width 0 height 0
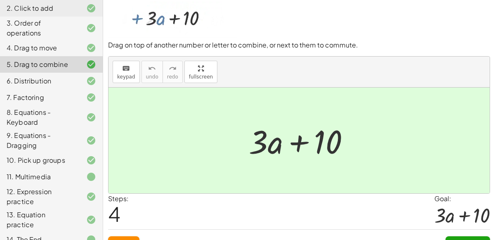
click at [457, 231] on div "Continue" at bounding box center [467, 239] width 45 height 21
click at [457, 236] on button "Continue" at bounding box center [467, 243] width 45 height 15
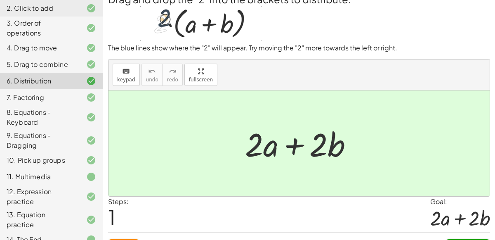
scroll to position [30, 0]
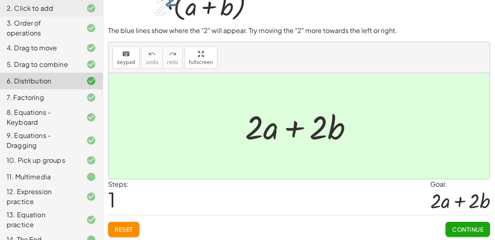
click at [464, 225] on span "Continue" at bounding box center [467, 228] width 31 height 7
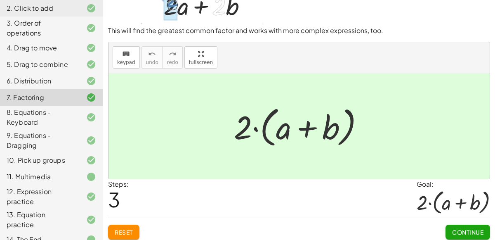
click at [464, 226] on button "Continue" at bounding box center [467, 231] width 45 height 15
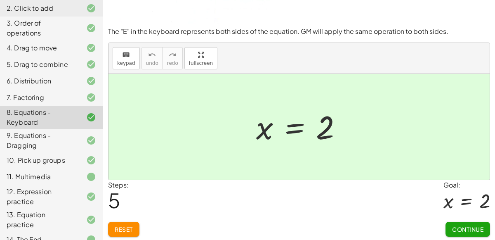
click at [467, 229] on span "Continue" at bounding box center [467, 228] width 31 height 7
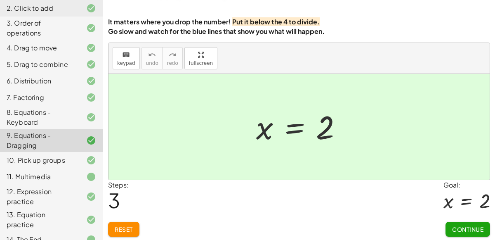
click at [467, 229] on span "Continue" at bounding box center [467, 228] width 31 height 7
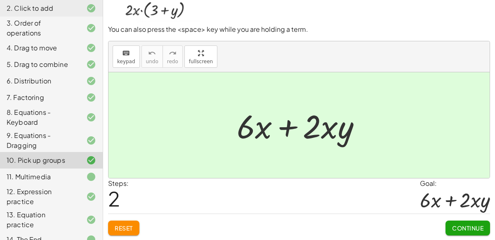
scroll to position [66, 0]
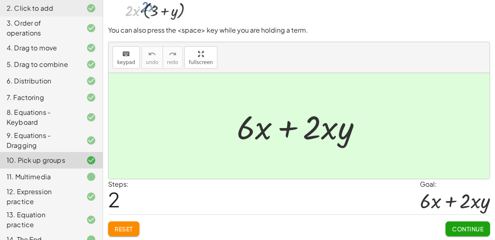
click at [467, 229] on span "Continue" at bounding box center [467, 228] width 31 height 7
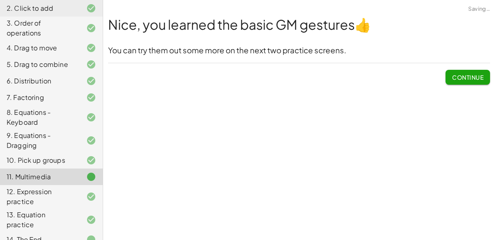
scroll to position [0, 0]
click at [473, 76] on span "Continue" at bounding box center [467, 76] width 31 height 7
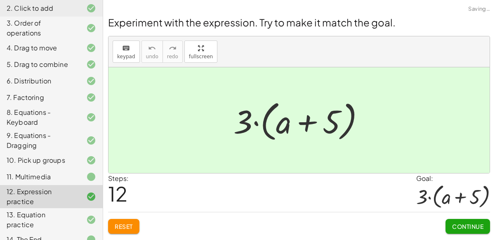
click at [464, 218] on button "Continue" at bounding box center [467, 225] width 45 height 15
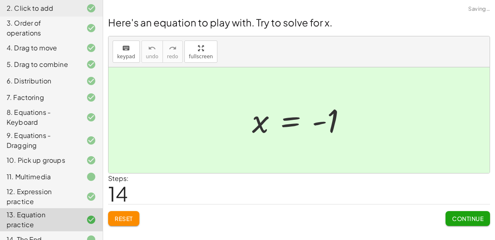
click at [464, 220] on span "Continue" at bounding box center [467, 217] width 31 height 7
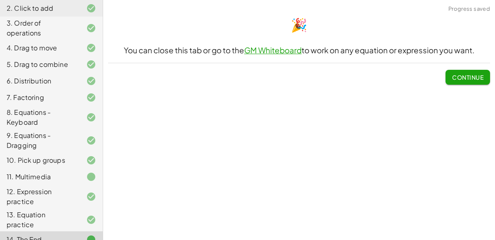
click at [461, 78] on span "Continue" at bounding box center [467, 76] width 31 height 7
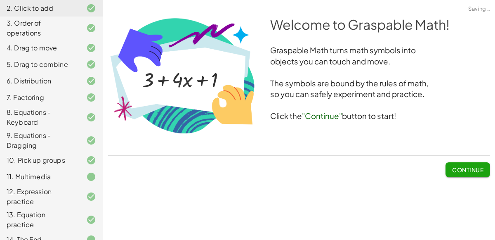
click at [461, 78] on h3 "The symbols are bound by the rules of math," at bounding box center [299, 83] width 382 height 11
click at [74, 197] on div at bounding box center [84, 196] width 23 height 10
